Goal: Task Accomplishment & Management: Manage account settings

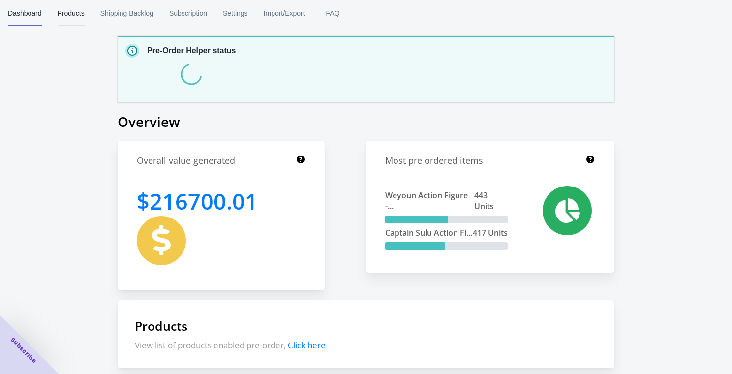
click at [71, 11] on span "Products" at bounding box center [71, 13] width 27 height 26
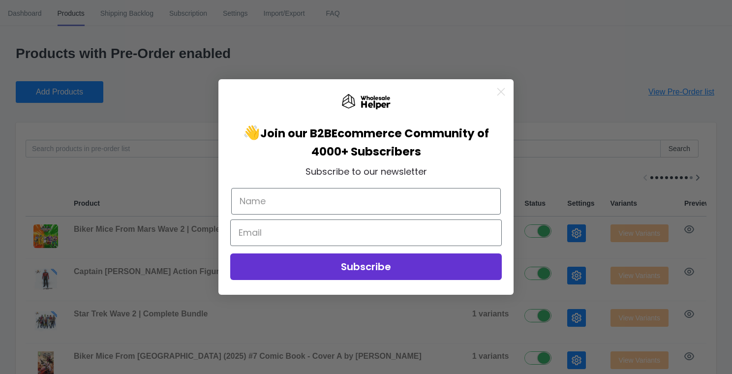
click at [500, 91] on circle "Close dialog" at bounding box center [501, 92] width 16 height 16
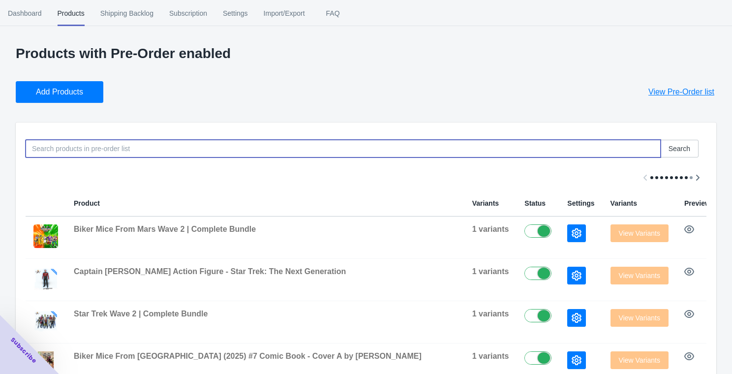
click at [255, 144] on input at bounding box center [343, 149] width 635 height 18
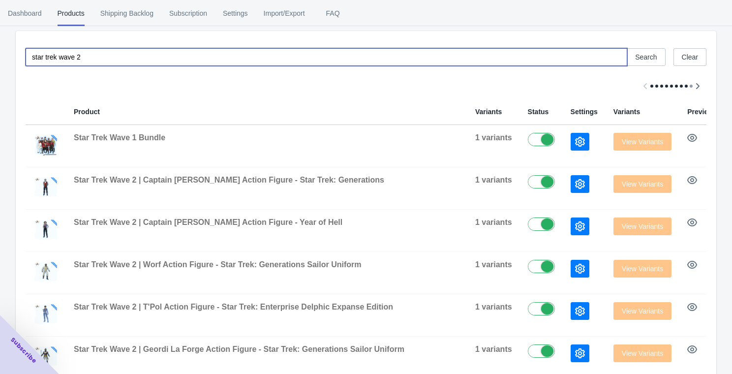
scroll to position [125, 0]
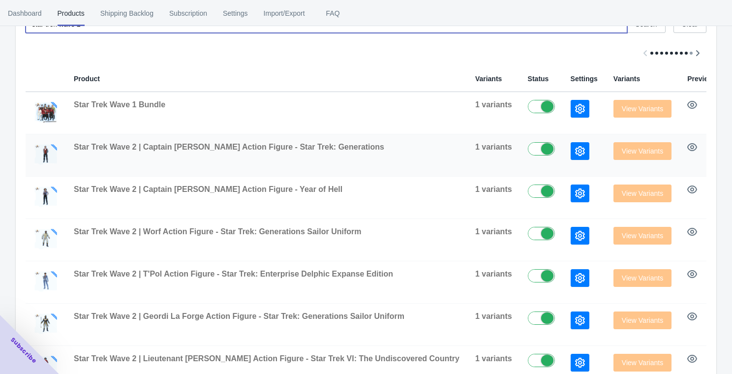
type input "star trek wave 2"
click at [575, 149] on icon "button" at bounding box center [580, 151] width 10 height 10
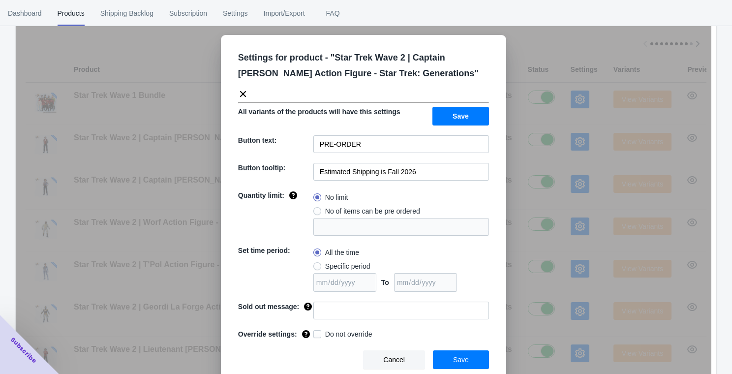
scroll to position [136, 0]
click at [452, 107] on button "Save" at bounding box center [461, 116] width 57 height 19
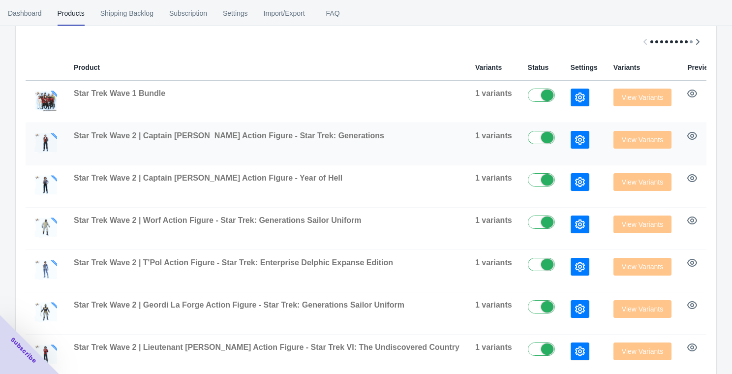
click at [528, 134] on label at bounding box center [544, 137] width 32 height 12
checkbox input "true"
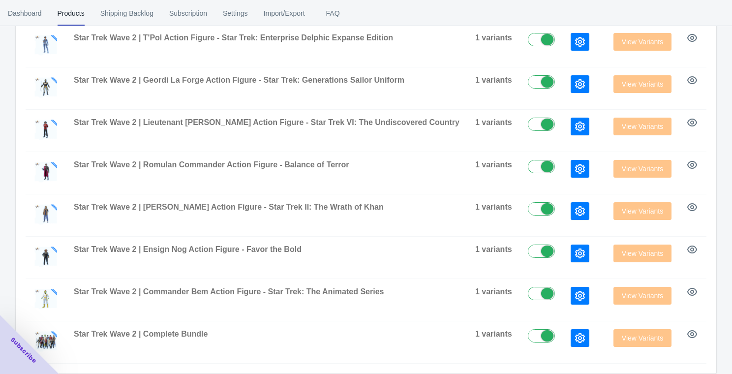
scroll to position [370, 0]
